Goal: Information Seeking & Learning: Learn about a topic

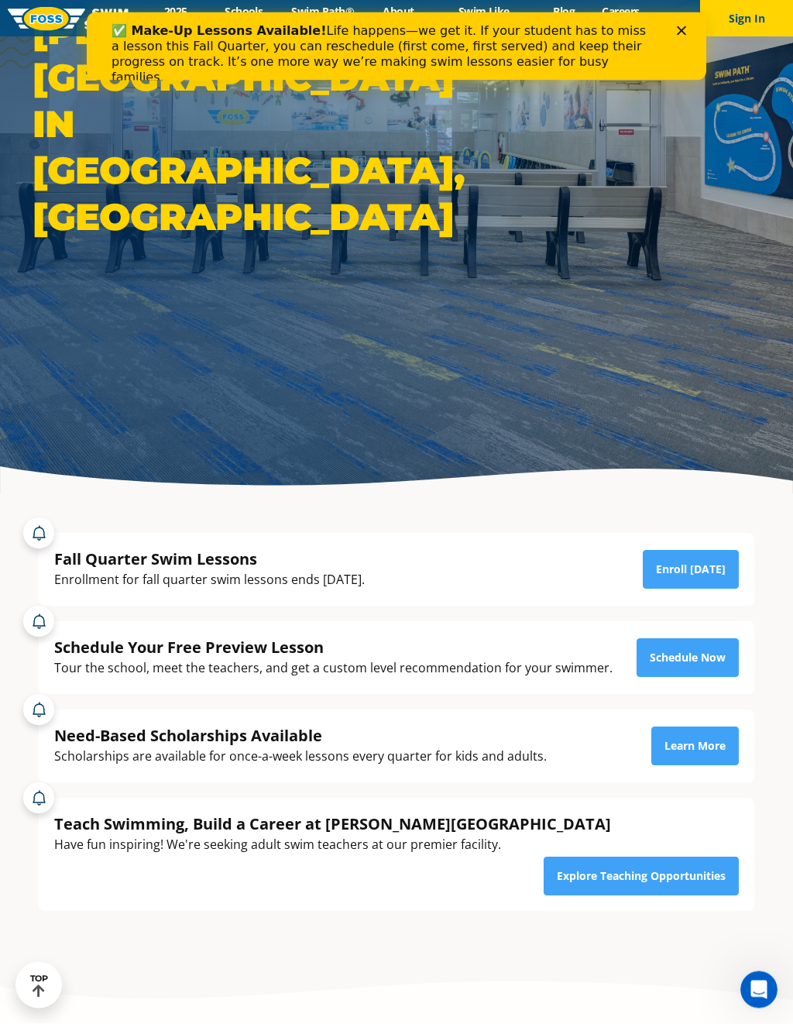
scroll to position [223, 0]
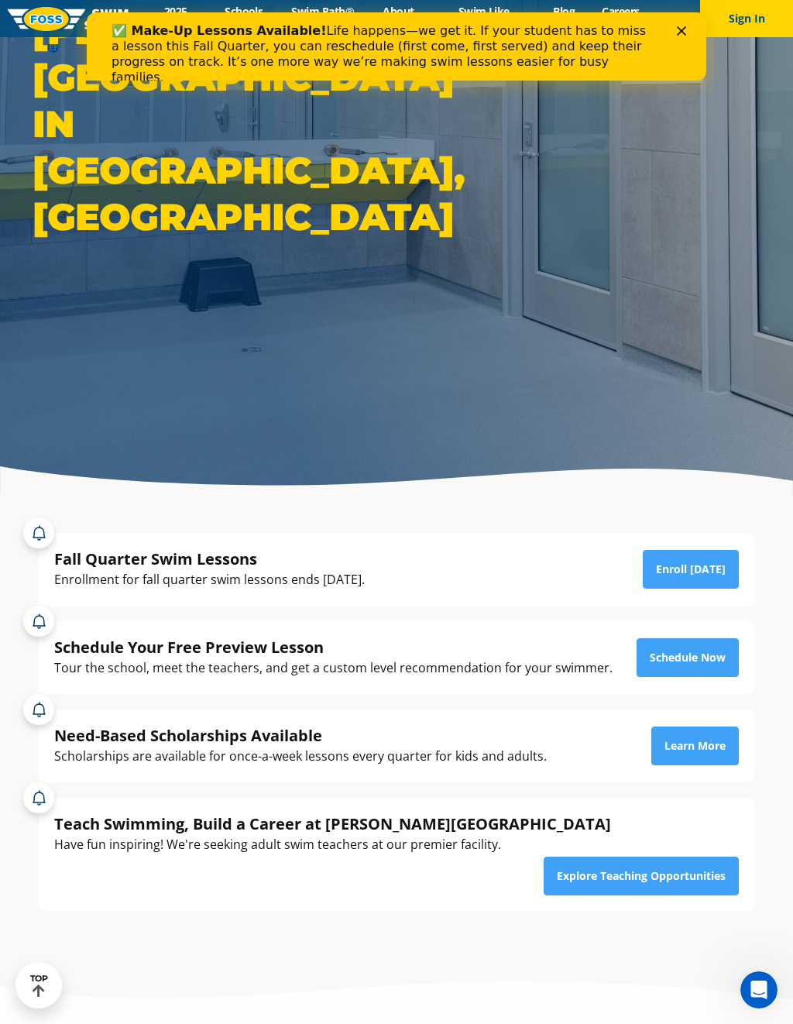
click at [719, 661] on link "Schedule Now" at bounding box center [688, 657] width 102 height 39
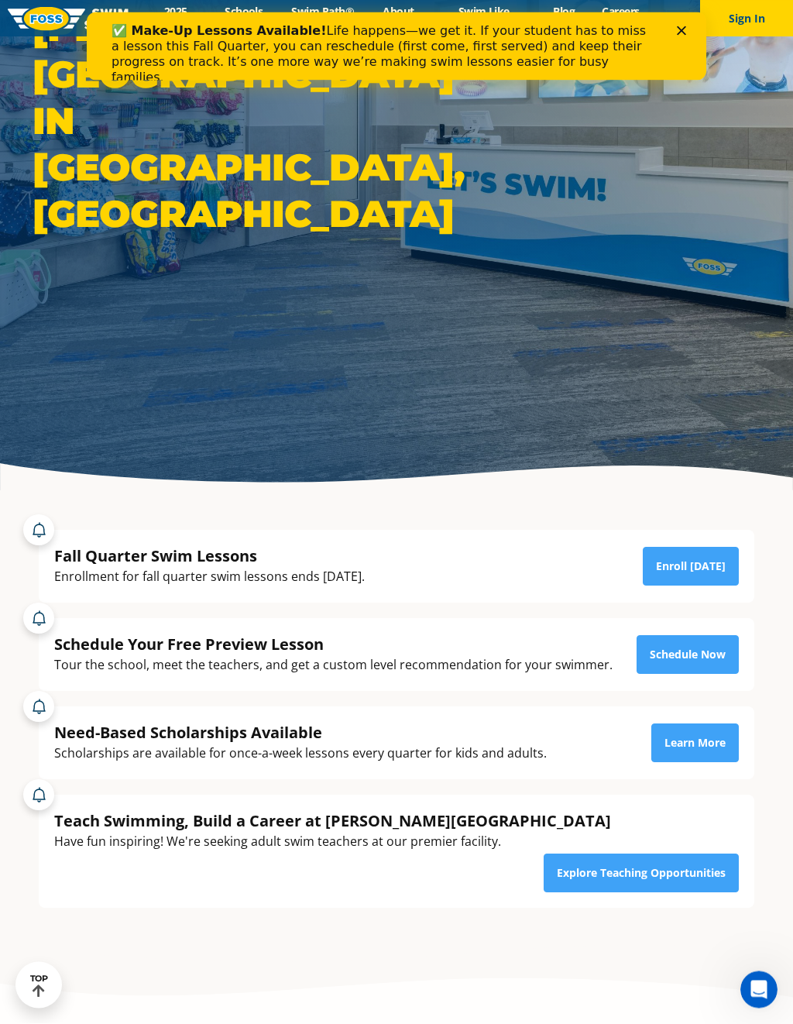
scroll to position [227, 0]
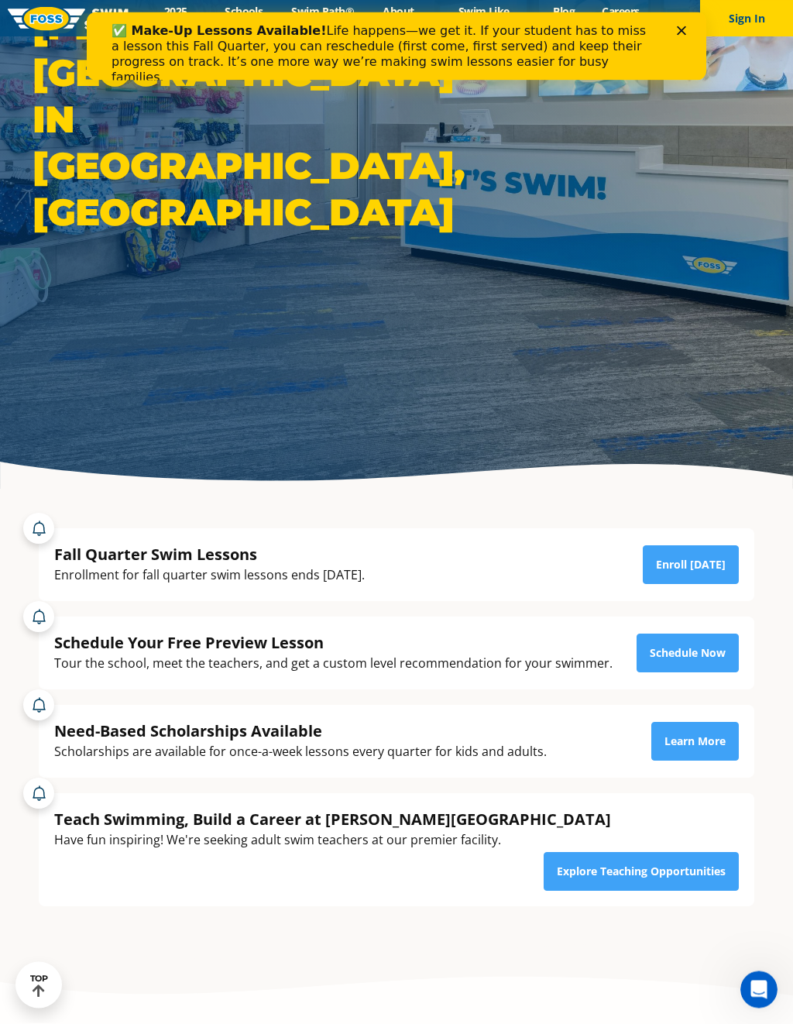
click at [703, 565] on link "Enroll [DATE]" at bounding box center [691, 565] width 96 height 39
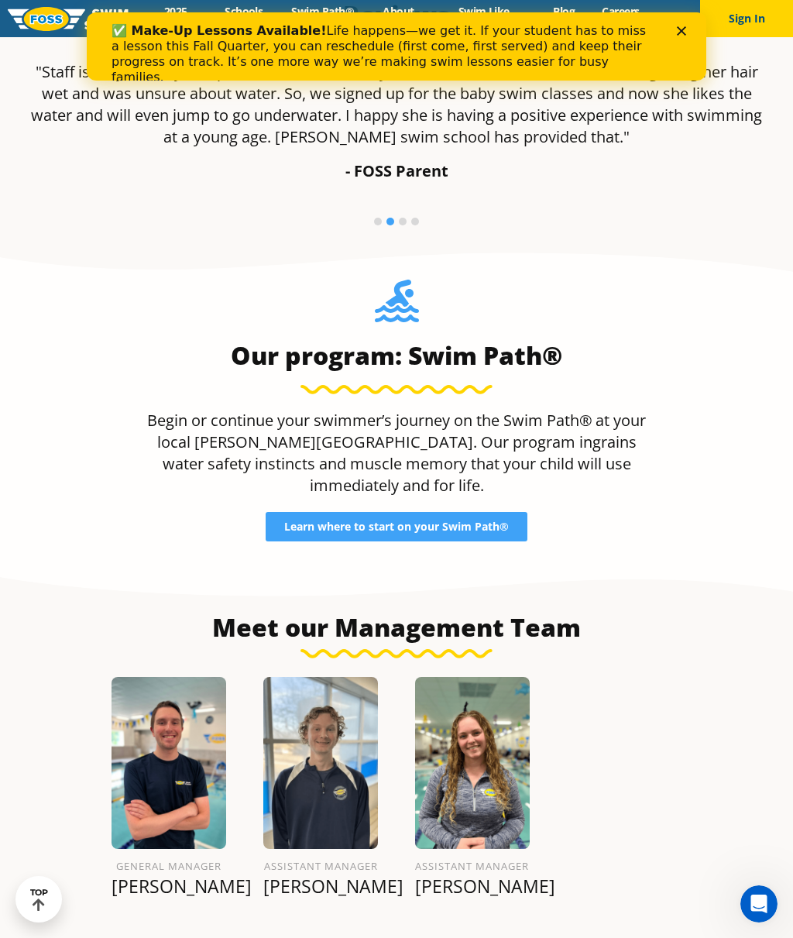
scroll to position [1537, 0]
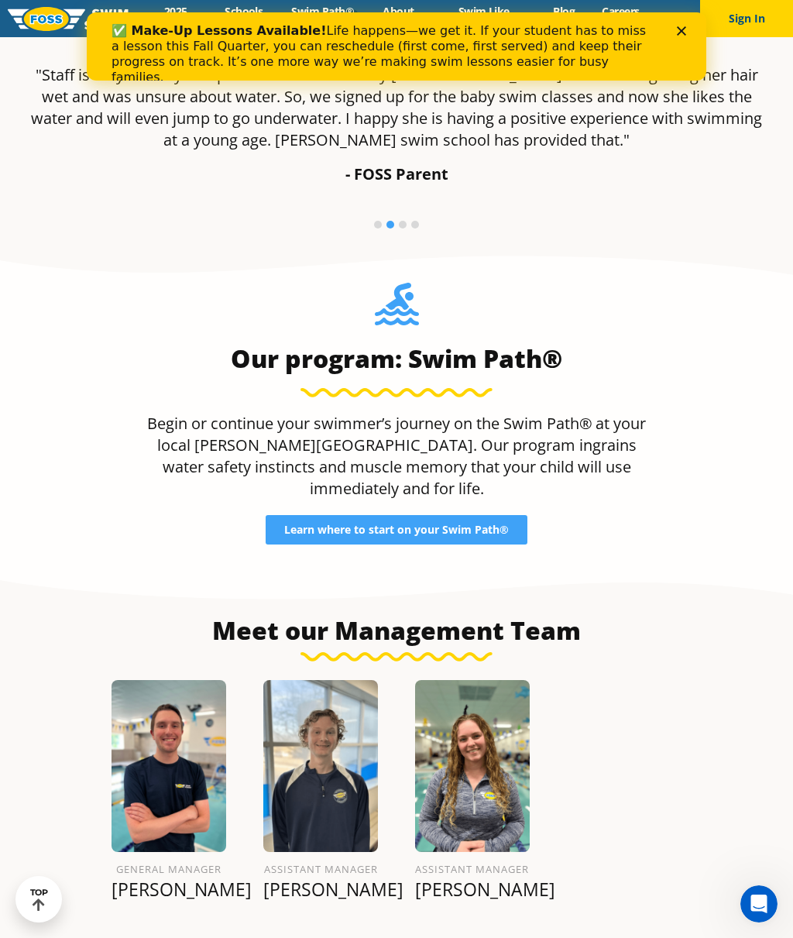
click at [506, 524] on span "Learn where to start on your Swim Path®" at bounding box center [396, 529] width 225 height 11
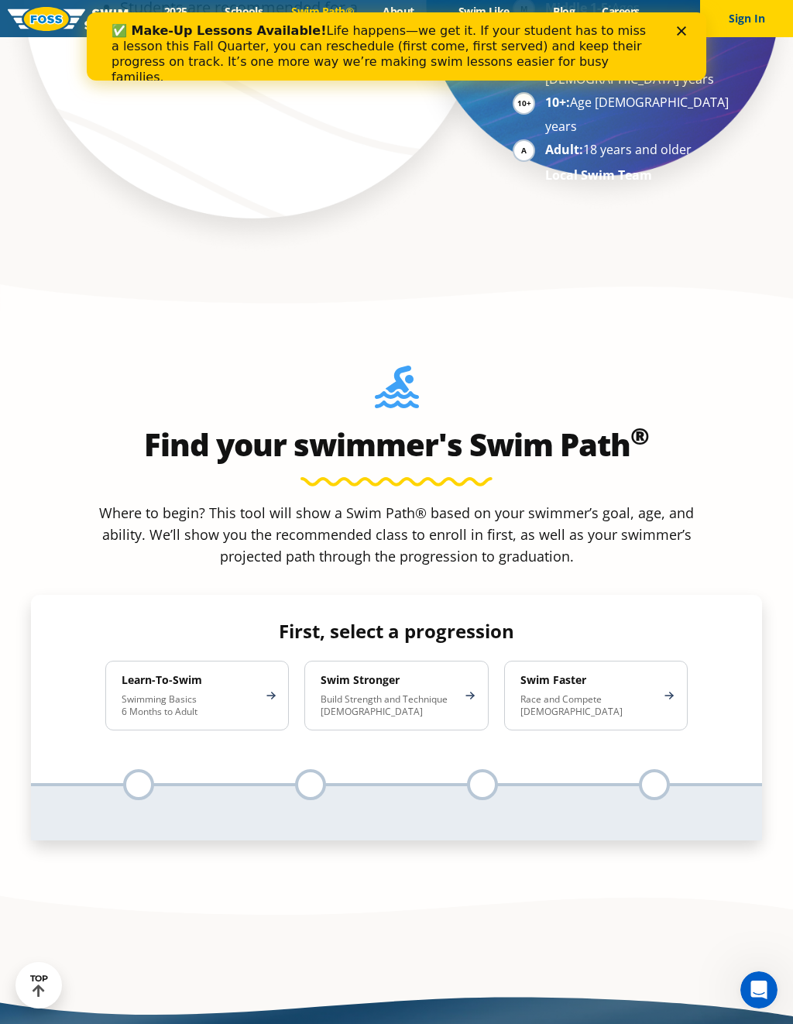
scroll to position [1407, 0]
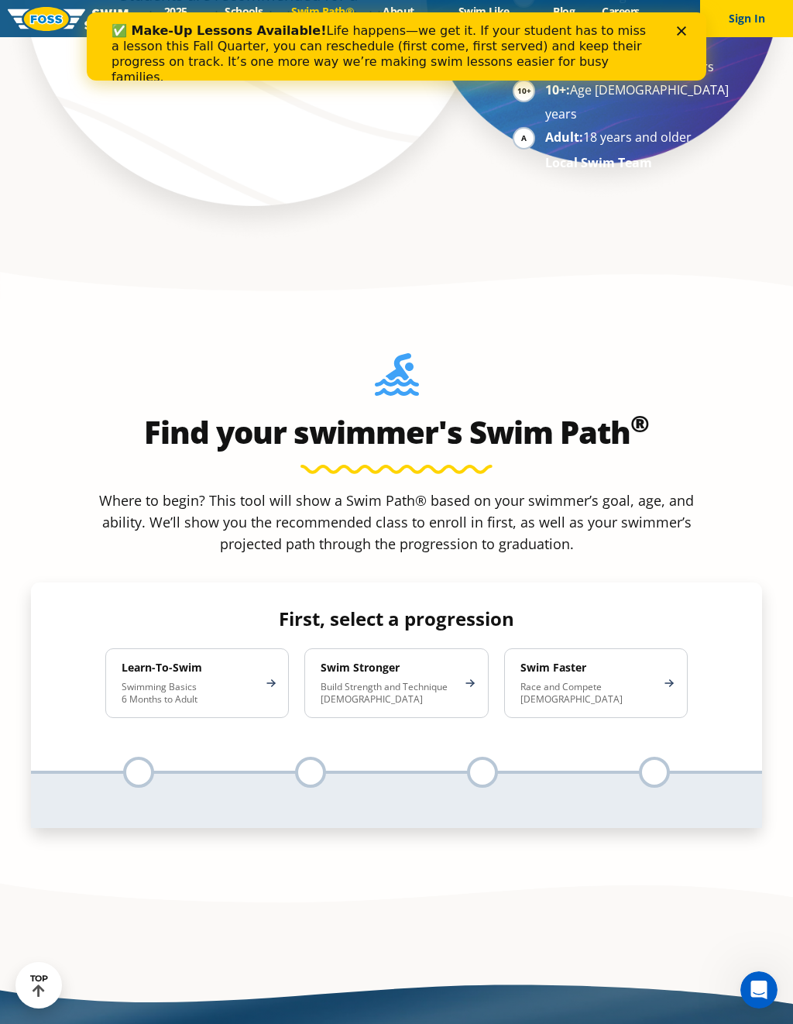
click at [444, 681] on p "Build Strength and Technique [DEMOGRAPHIC_DATA]" at bounding box center [389, 693] width 136 height 25
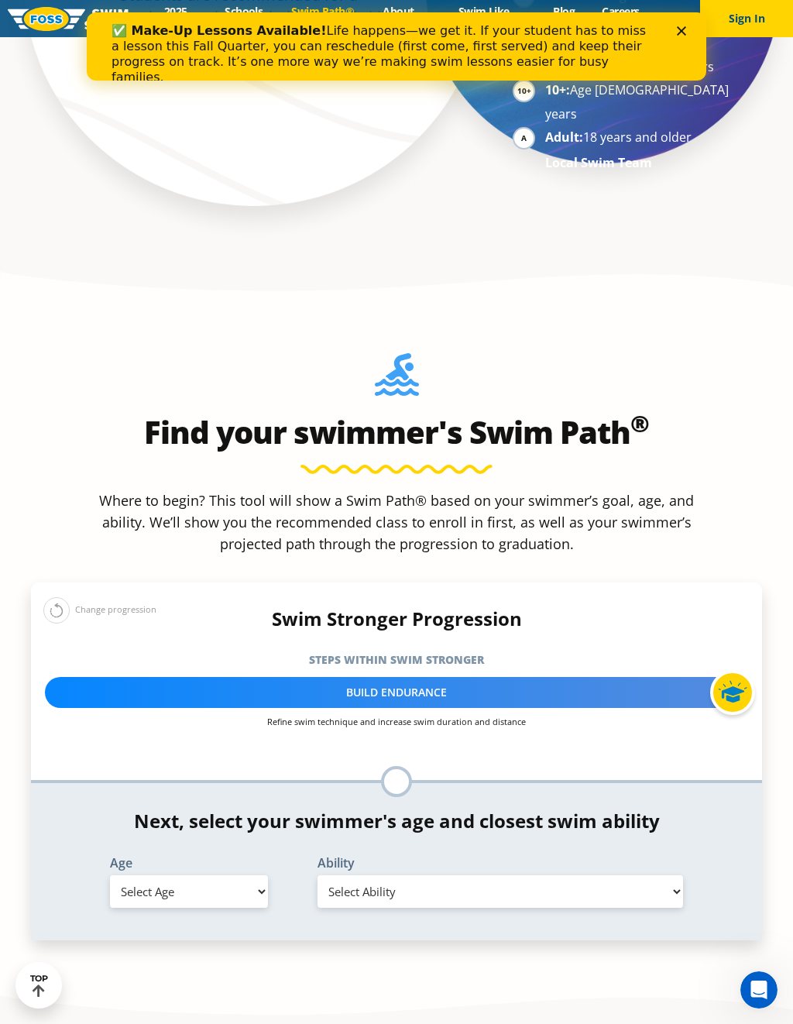
click at [252, 875] on select "Select Age [DEMOGRAPHIC_DATA] months - 1 year 1 year 2 years 3 years 4 years 5 …" at bounding box center [189, 891] width 158 height 33
select select "8-years"
click at [678, 875] on select "Select Ability First in-water experience When in the water, reliant on a life j…" at bounding box center [500, 891] width 366 height 33
select select "8-years-swims-front-crawl-and-backstroke-for-25-ft-with-a-flip-from-stomach-to-…"
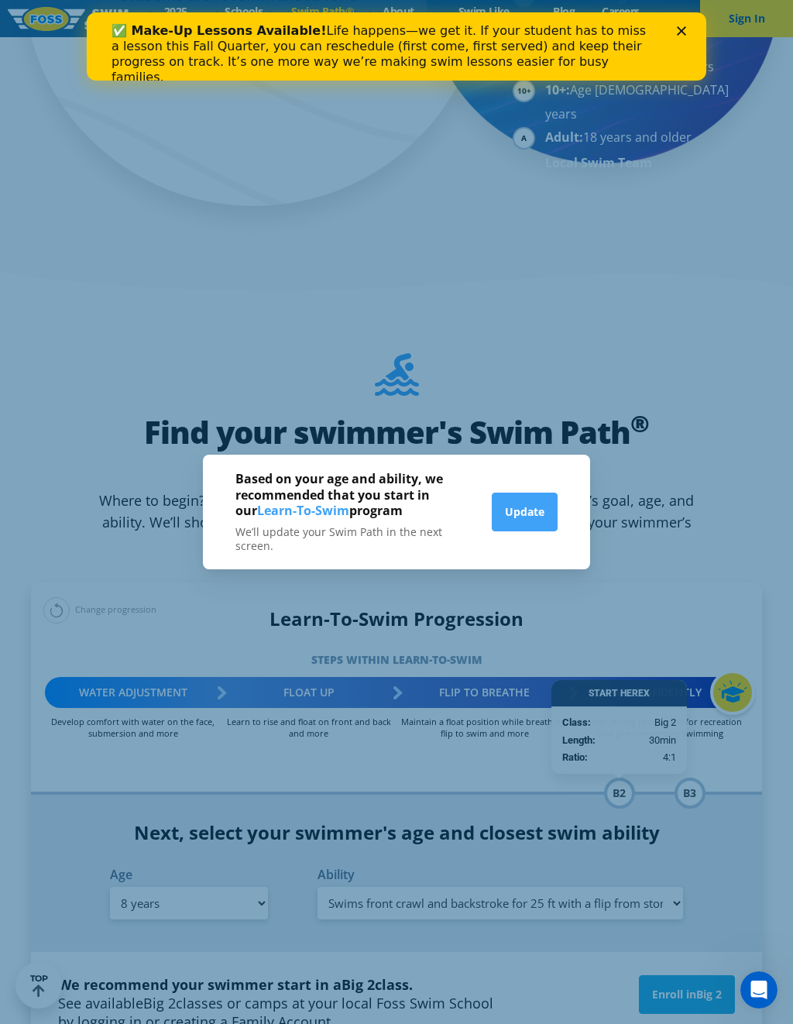
click at [680, 137] on div "Based on your age and ability, we recommended that you start in our Learn-To-Sw…" at bounding box center [396, 512] width 793 height 1024
click at [688, 759] on div "Based on your age and ability, we recommended that you start in our Learn-To-Sw…" at bounding box center [396, 512] width 793 height 1024
click at [695, 870] on div "Based on your age and ability, we recommended that you start in our Learn-To-Sw…" at bounding box center [396, 512] width 793 height 1024
click at [712, 850] on div "Based on your age and ability, we recommended that you start in our Learn-To-Sw…" at bounding box center [396, 512] width 793 height 1024
